Goal: Register for event/course

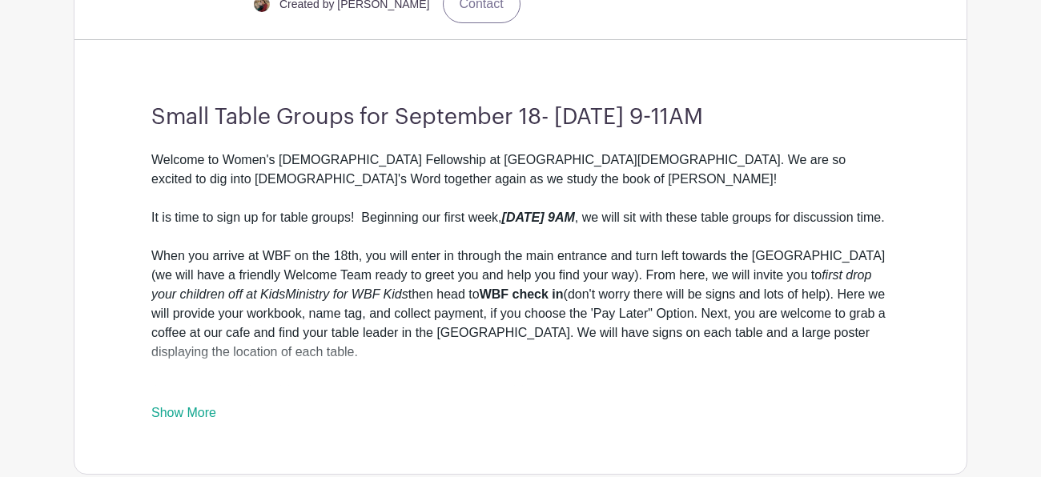
scroll to position [505, 0]
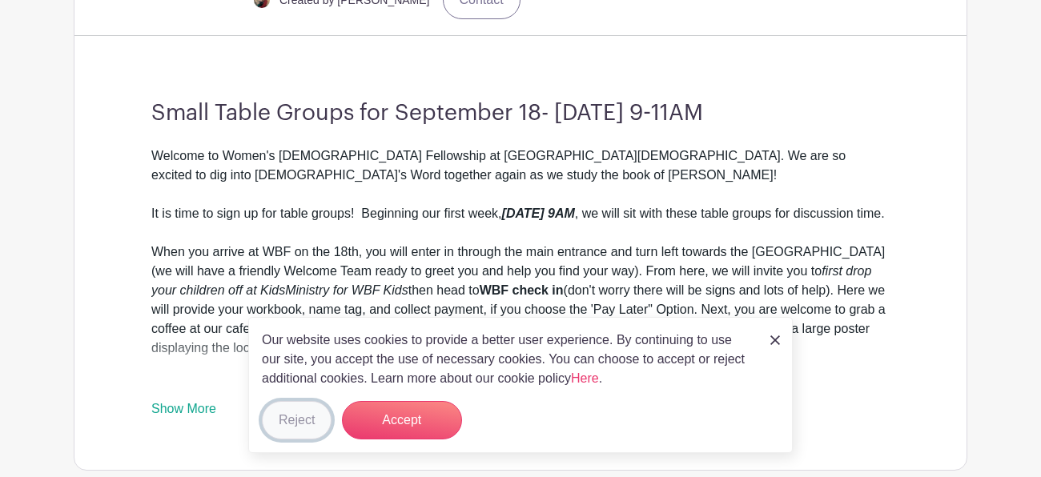
click at [312, 427] on button "Reject" at bounding box center [297, 420] width 70 height 38
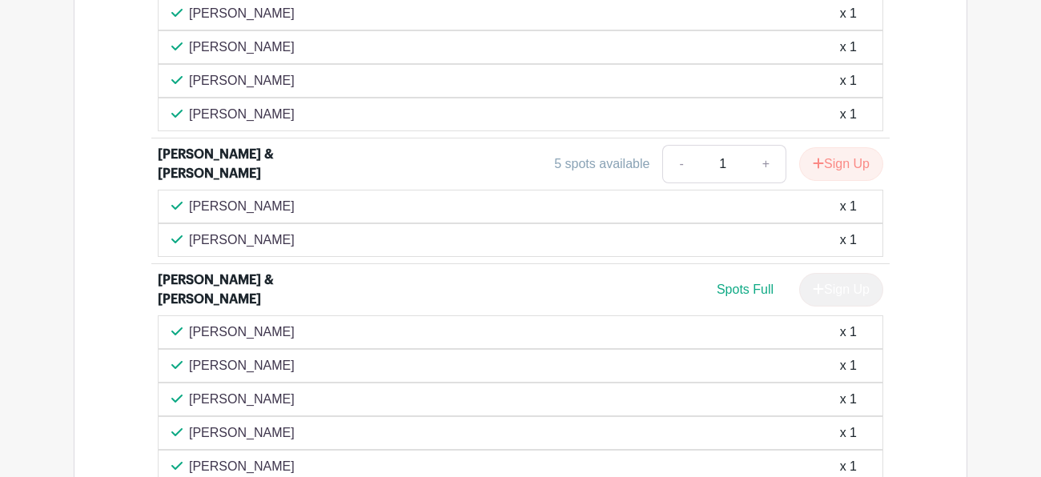
scroll to position [2081, 0]
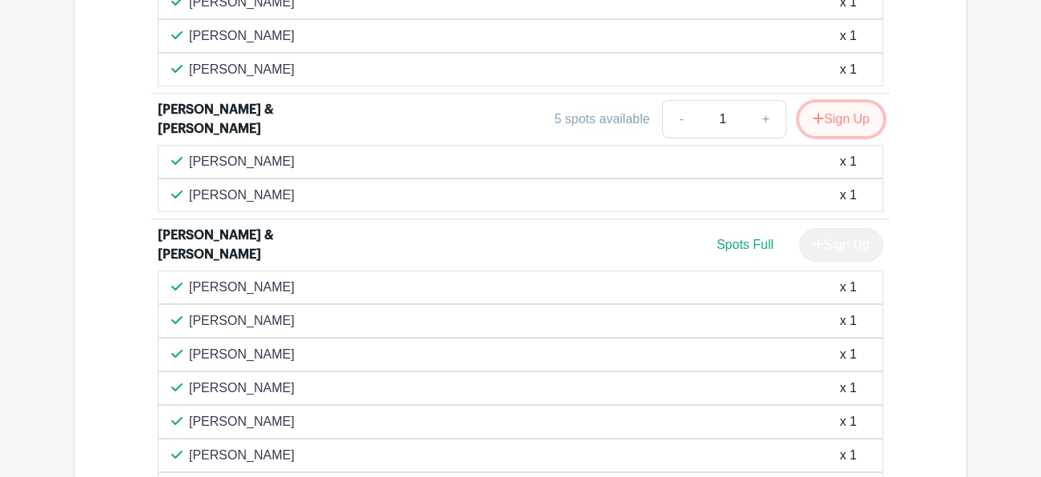
click at [835, 119] on button "Sign Up" at bounding box center [841, 120] width 84 height 34
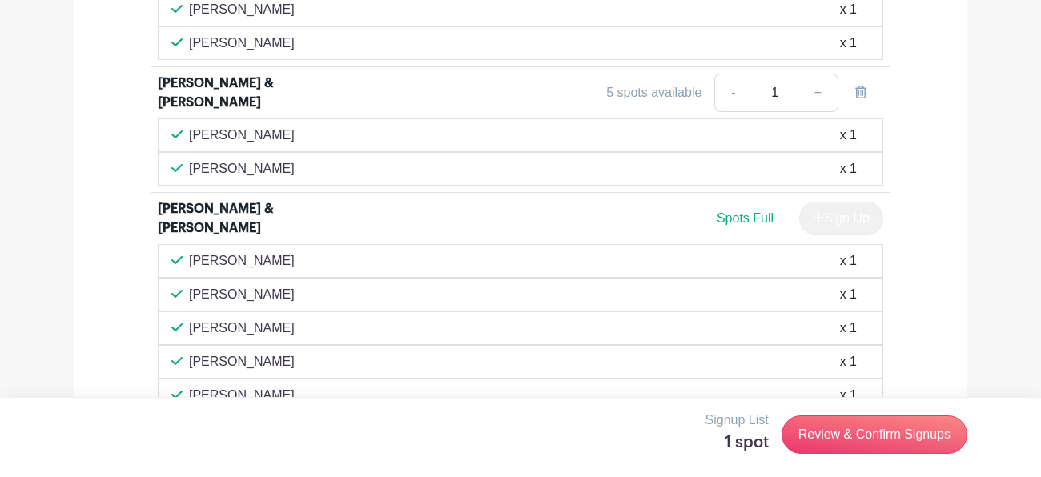
scroll to position [2067, 0]
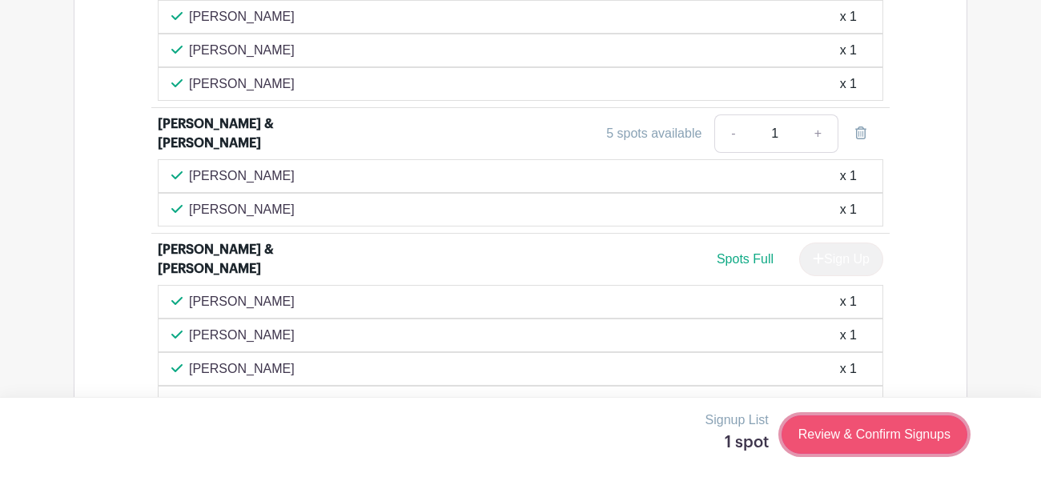
click at [867, 437] on link "Review & Confirm Signups" at bounding box center [875, 435] width 186 height 38
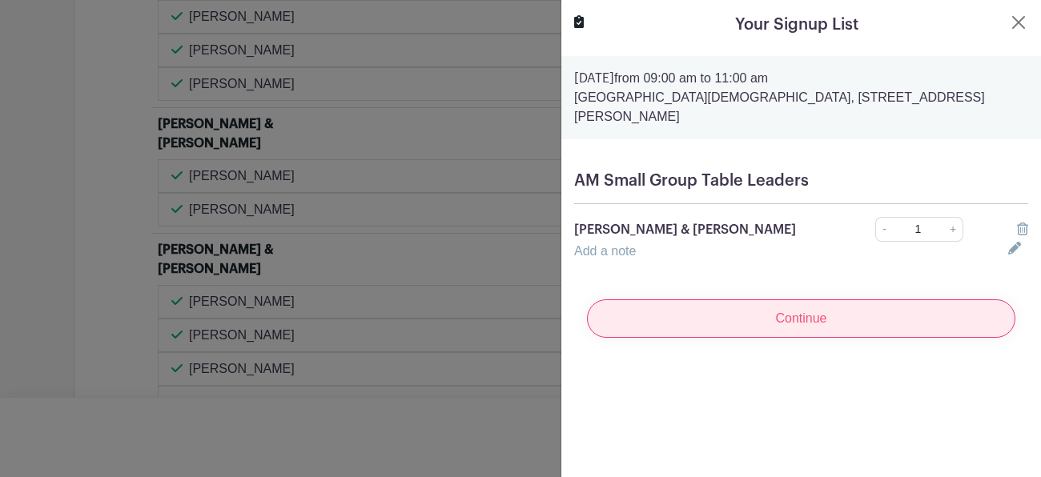
click at [767, 300] on input "Continue" at bounding box center [801, 319] width 429 height 38
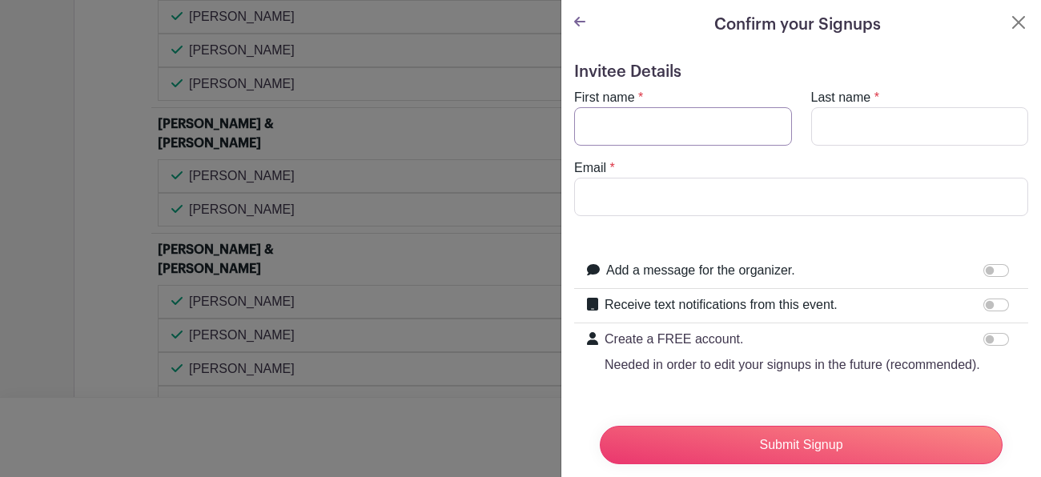
click at [632, 127] on input "First name" at bounding box center [683, 126] width 218 height 38
type input "[PERSON_NAME]"
click at [825, 114] on input "Last name" at bounding box center [920, 126] width 218 height 38
type input "[PERSON_NAME]"
click at [636, 192] on input "Email" at bounding box center [801, 197] width 454 height 38
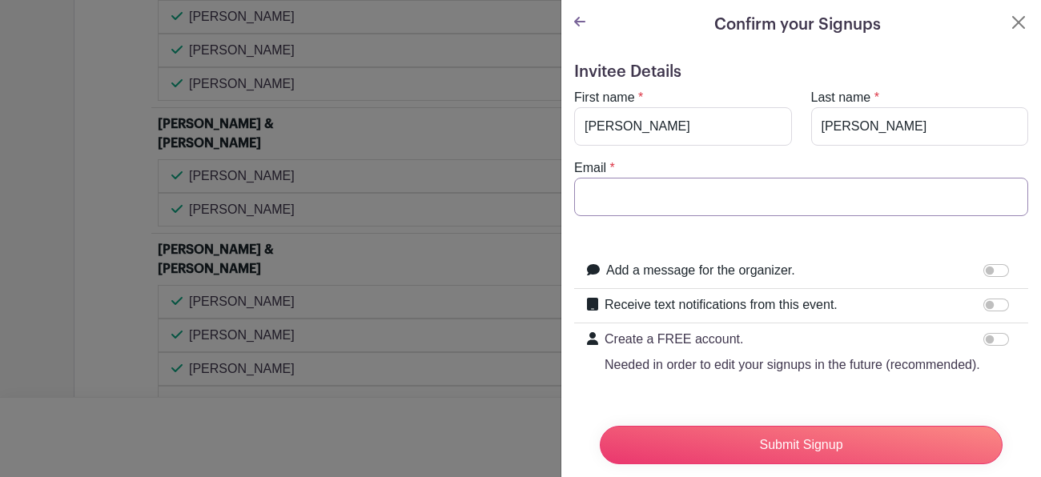
type input "[EMAIL_ADDRESS][DOMAIN_NAME]"
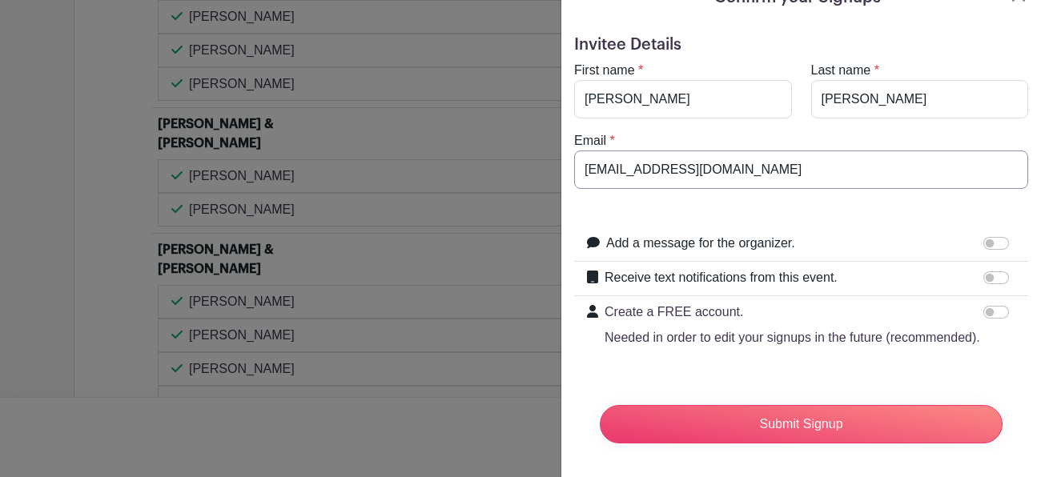
scroll to position [31, 0]
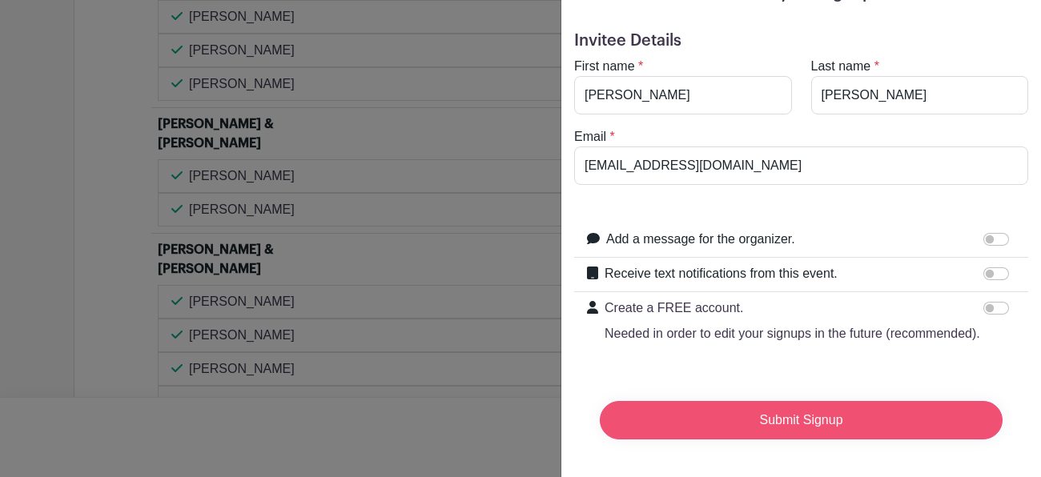
click at [778, 423] on input "Submit Signup" at bounding box center [801, 420] width 403 height 38
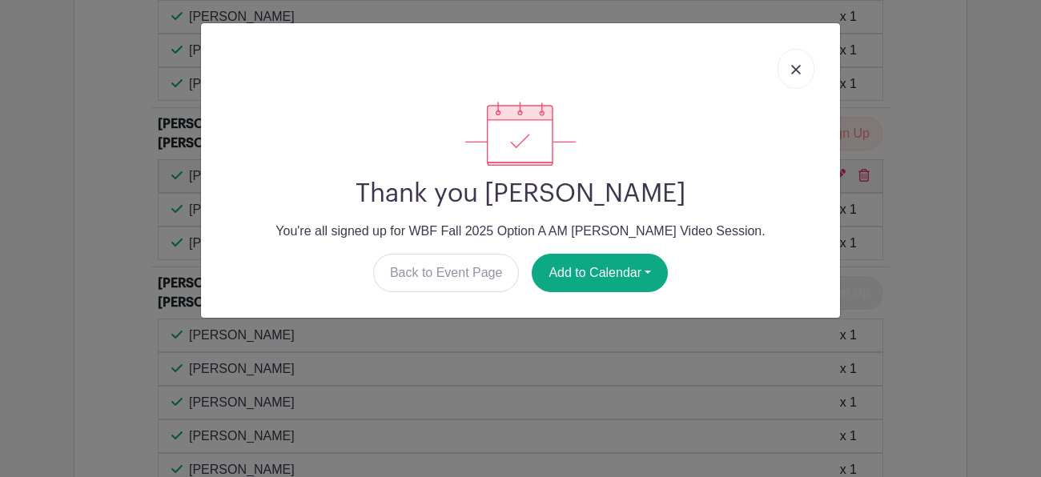
click at [799, 72] on img at bounding box center [796, 70] width 10 height 10
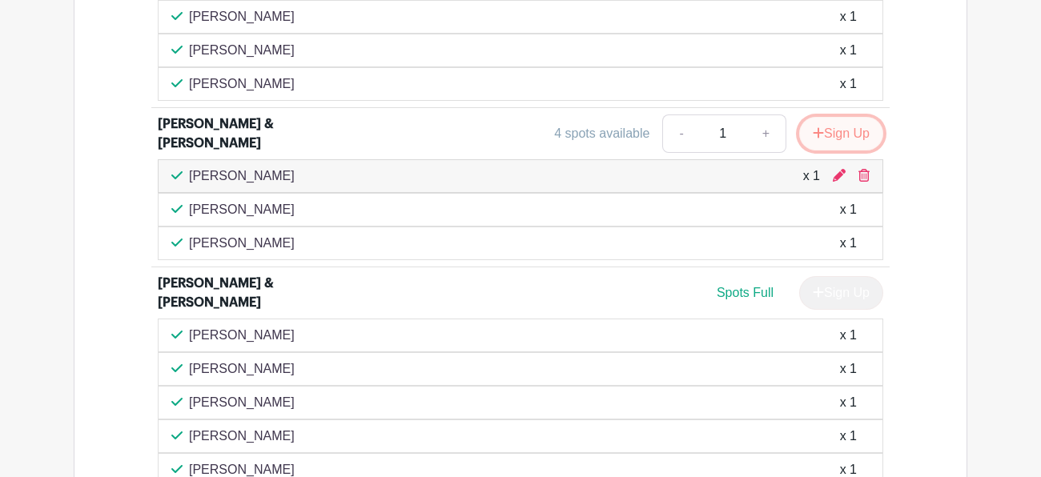
click at [827, 128] on button "Sign Up" at bounding box center [841, 134] width 84 height 34
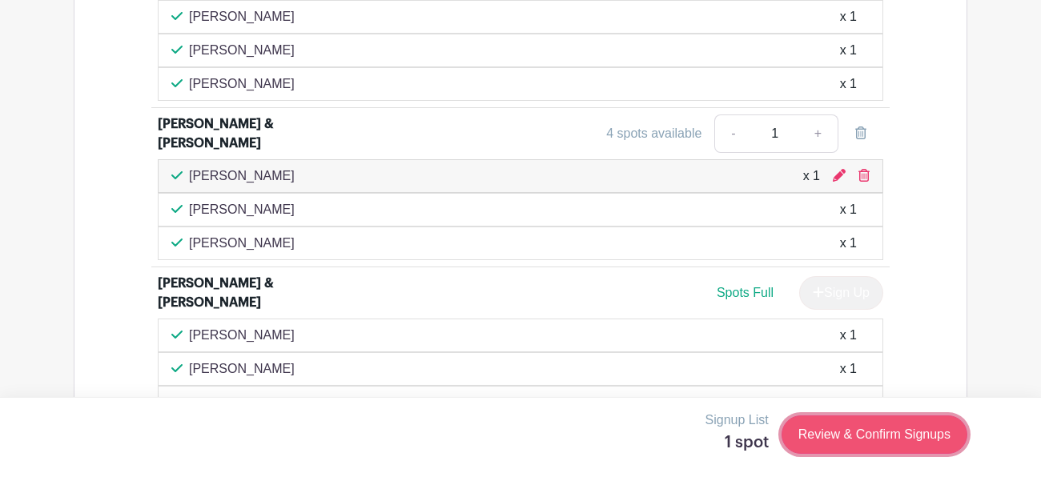
click at [839, 437] on link "Review & Confirm Signups" at bounding box center [875, 435] width 186 height 38
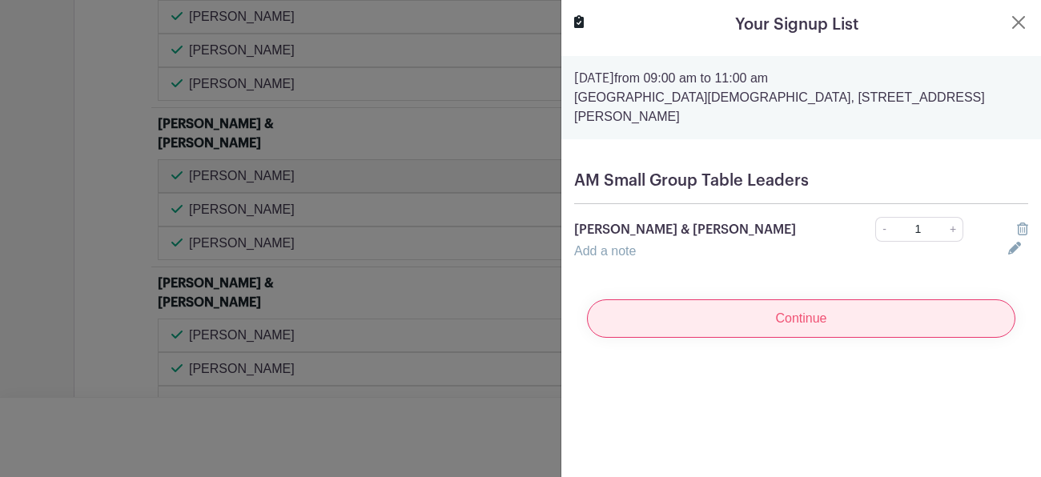
click at [783, 308] on input "Continue" at bounding box center [801, 319] width 429 height 38
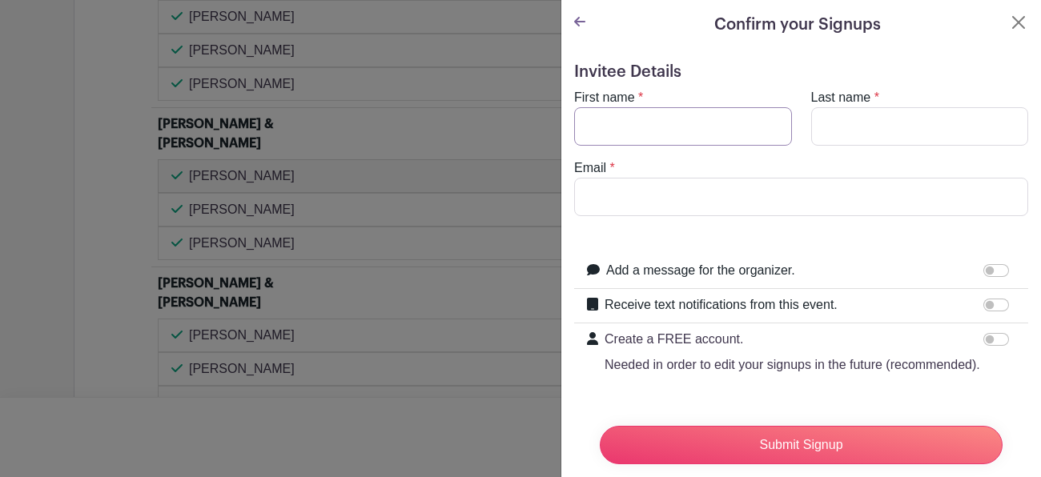
click at [602, 117] on input "First name" at bounding box center [683, 126] width 218 height 38
type input "[PERSON_NAME]"
click at [847, 123] on input "Last name" at bounding box center [920, 126] width 218 height 38
type input "[PERSON_NAME]"
click at [659, 197] on input "Email" at bounding box center [801, 197] width 454 height 38
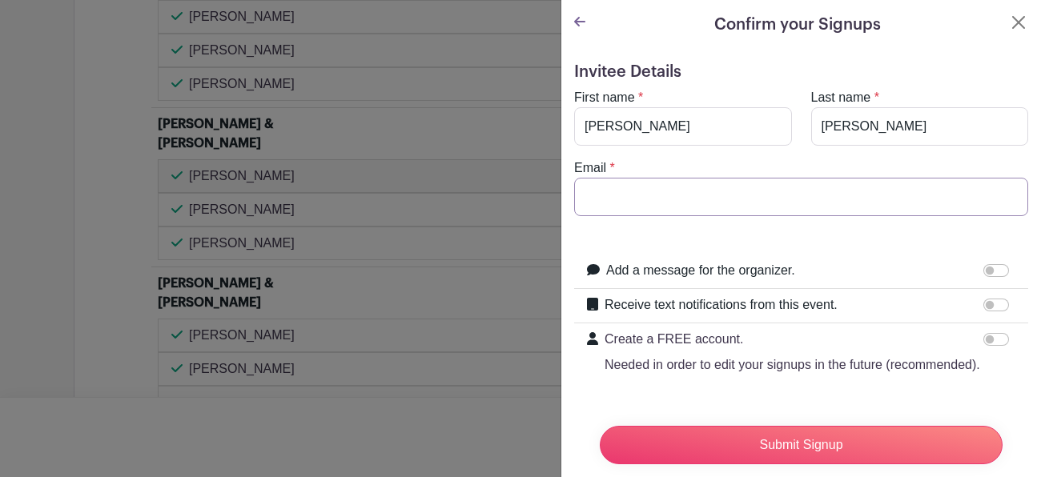
type input "[EMAIL_ADDRESS][DOMAIN_NAME]"
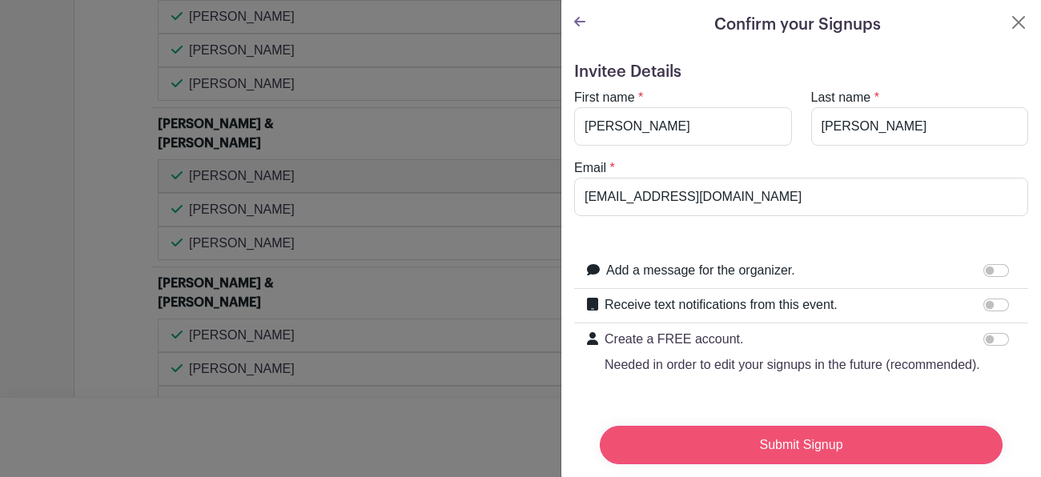
click at [790, 445] on input "Submit Signup" at bounding box center [801, 445] width 403 height 38
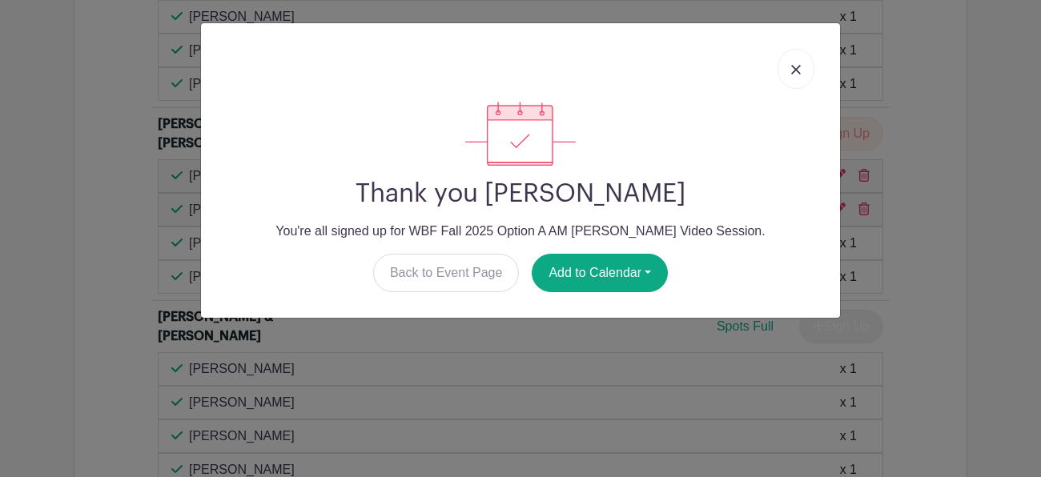
click at [799, 66] on img at bounding box center [796, 70] width 10 height 10
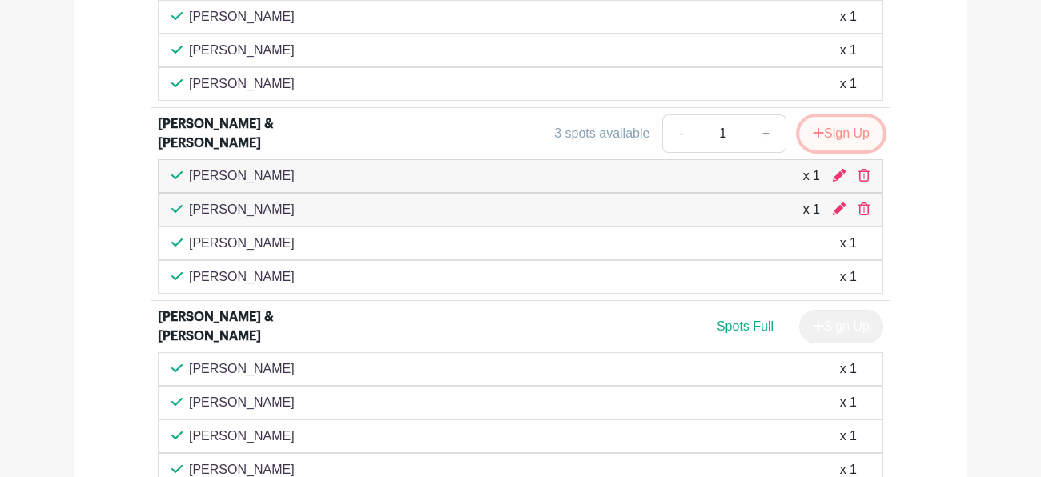
click at [846, 131] on button "Sign Up" at bounding box center [841, 134] width 84 height 34
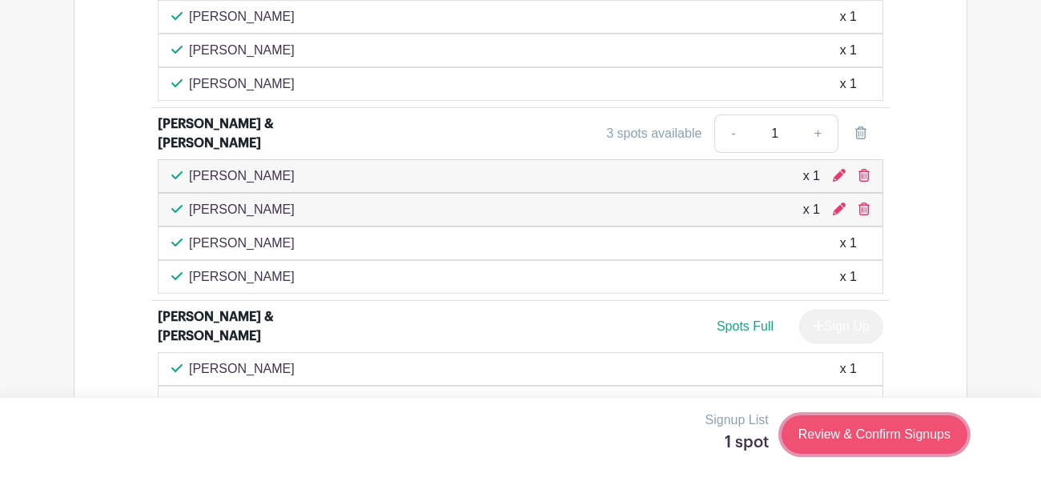
click at [853, 439] on link "Review & Confirm Signups" at bounding box center [875, 435] width 186 height 38
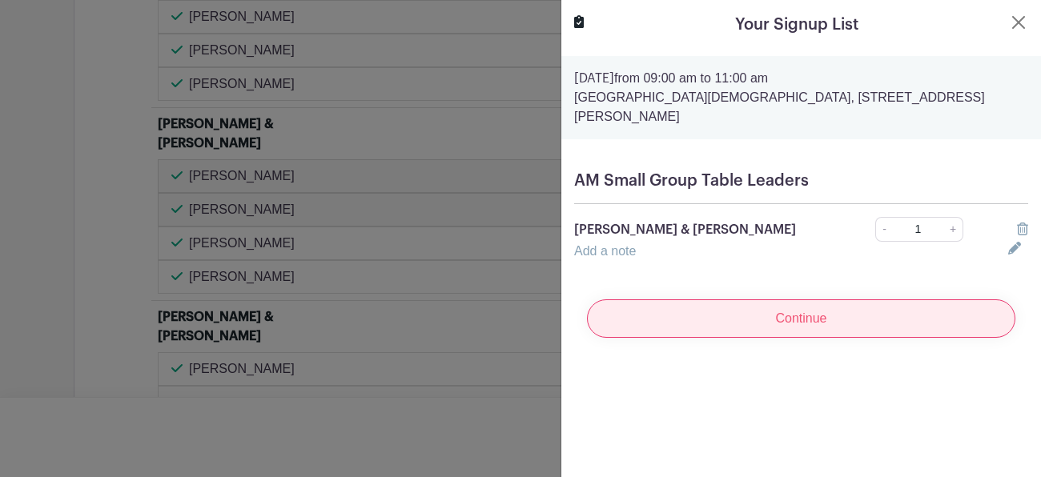
click at [771, 302] on input "Continue" at bounding box center [801, 319] width 429 height 38
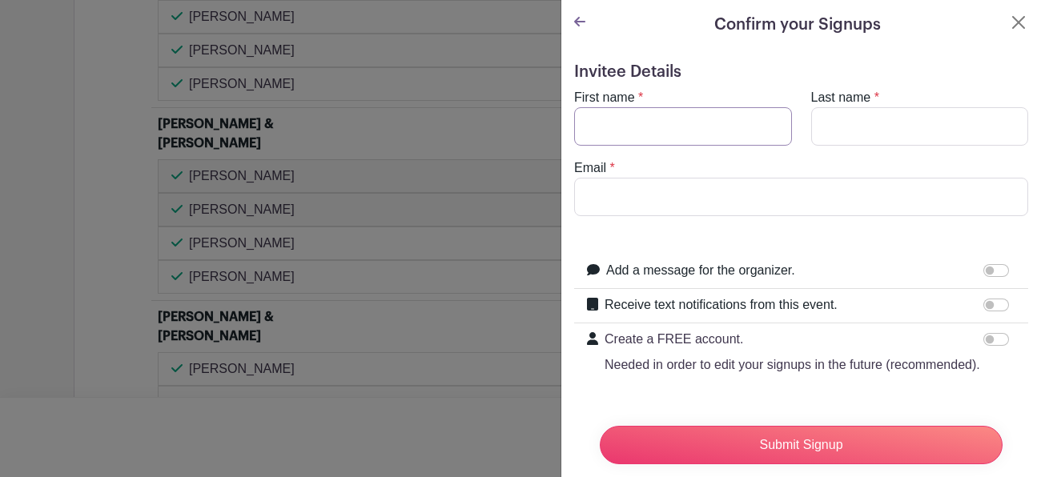
click at [621, 126] on input "First name" at bounding box center [683, 126] width 218 height 38
type input "Rose"
click at [876, 127] on input "Last name" at bounding box center [920, 126] width 218 height 38
type input "[PERSON_NAME]"
click at [636, 195] on input "Email" at bounding box center [801, 197] width 454 height 38
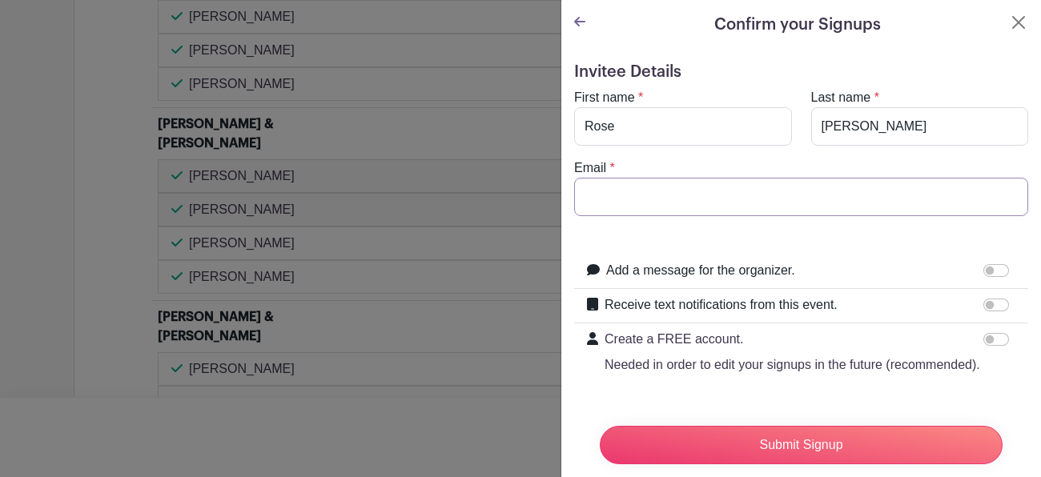
type input "[EMAIL_ADDRESS][DOMAIN_NAME]"
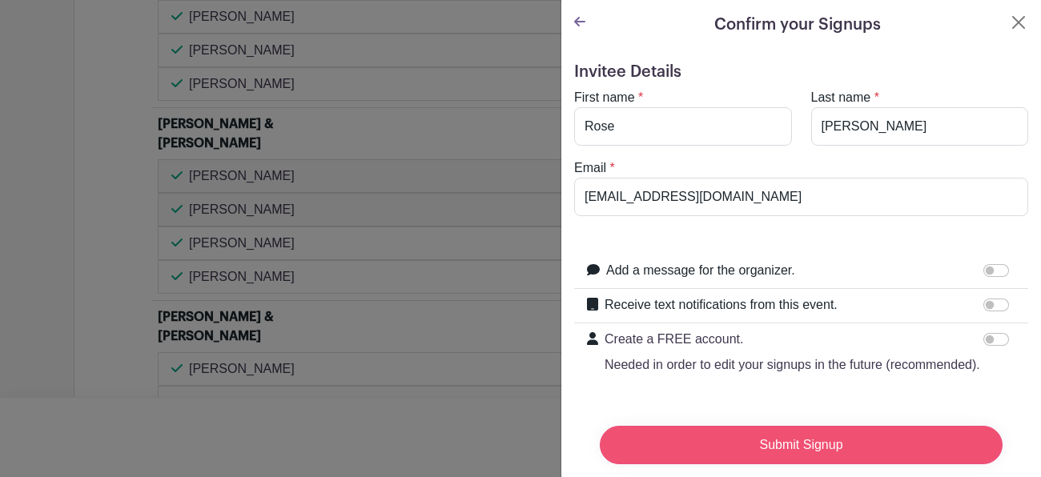
click at [773, 448] on input "Submit Signup" at bounding box center [801, 445] width 403 height 38
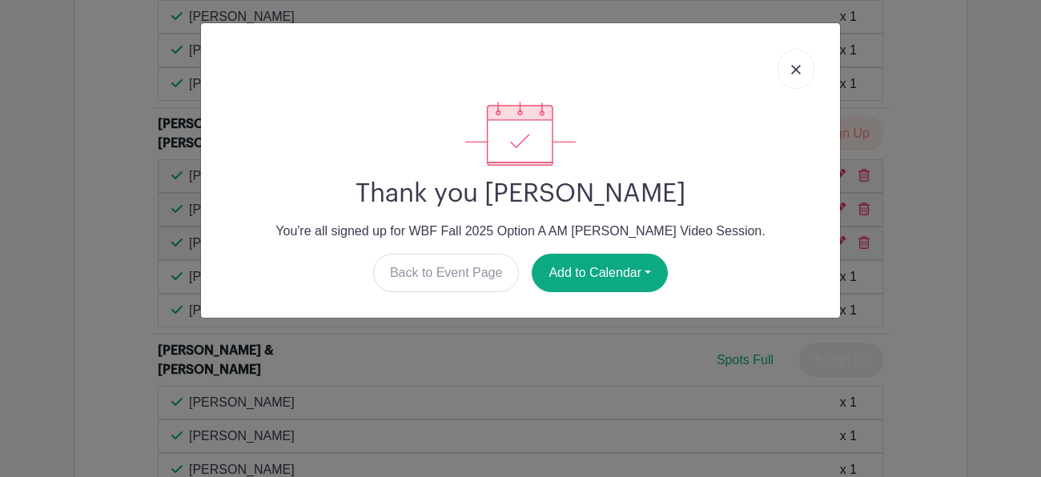
click at [795, 72] on img at bounding box center [796, 70] width 10 height 10
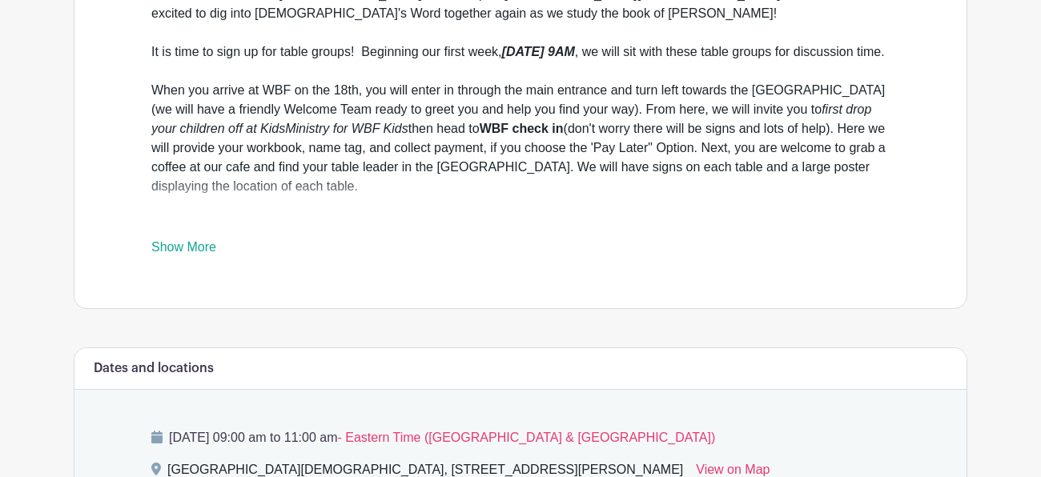
scroll to position [217, 0]
